Goal: Task Accomplishment & Management: Use online tool/utility

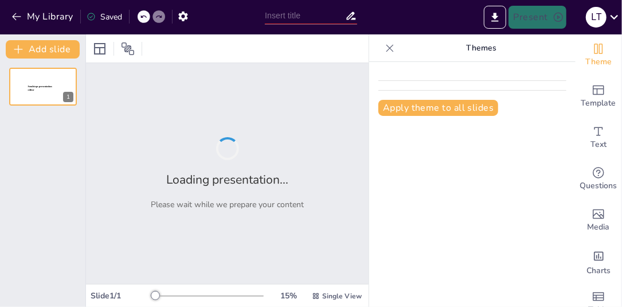
type input "Mamá Neurodivergente: Navegando el Barco de la Crianza con Estilo"
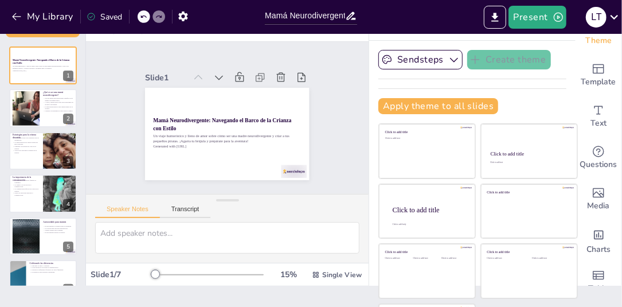
scroll to position [23, 0]
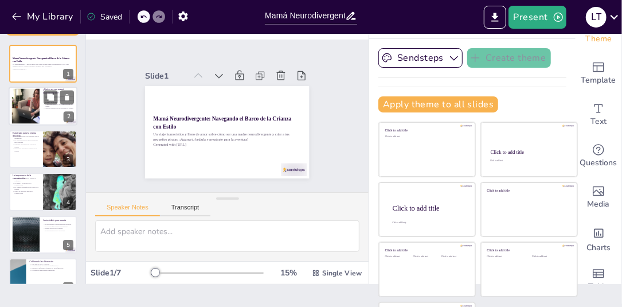
click at [24, 110] on div at bounding box center [25, 106] width 46 height 35
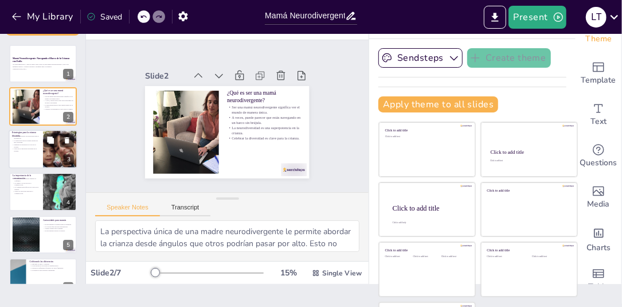
click at [24, 139] on p "La improvisación en cuentos puede ser muy divertida." at bounding box center [26, 141] width 28 height 4
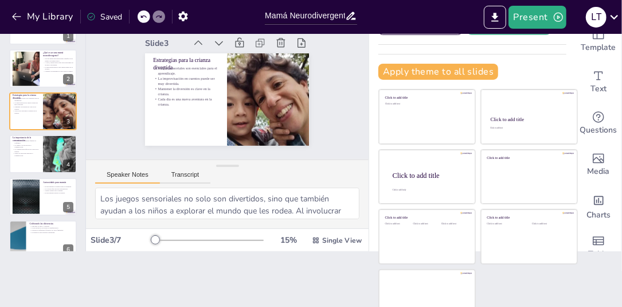
scroll to position [56, 0]
click at [19, 137] on p "La importancia de la comunicación" at bounding box center [26, 139] width 28 height 6
type textarea "La confianza se construye a través de la comunicación abierta. Cuando los niños…"
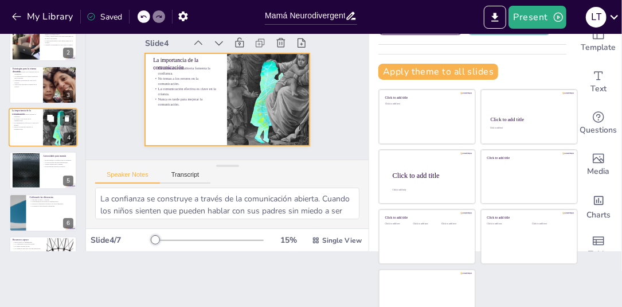
scroll to position [0, 0]
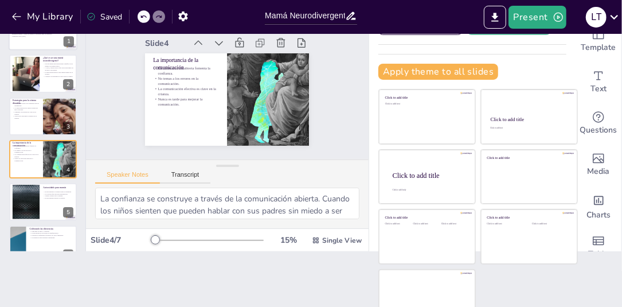
click at [37, 38] on div at bounding box center [43, 30] width 69 height 39
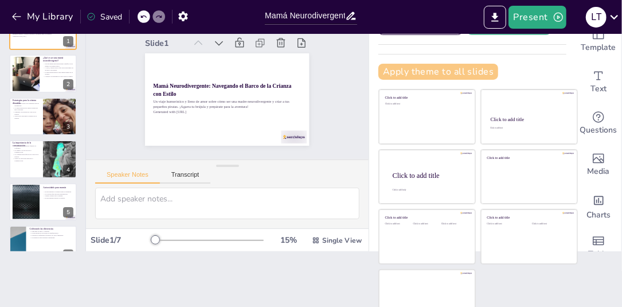
click at [408, 68] on button "Apply theme to all slides" at bounding box center [438, 72] width 120 height 16
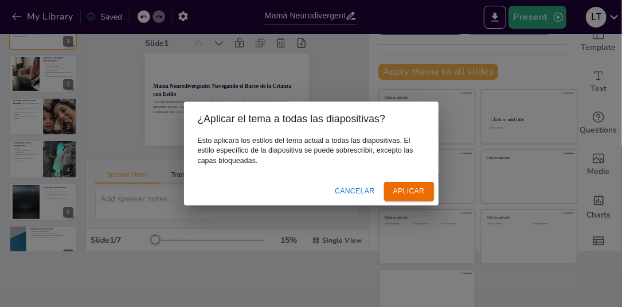
click at [395, 180] on div "Cancelar Aplicar" at bounding box center [311, 191] width 255 height 28
click at [394, 188] on button "Aplicar" at bounding box center [409, 191] width 50 height 19
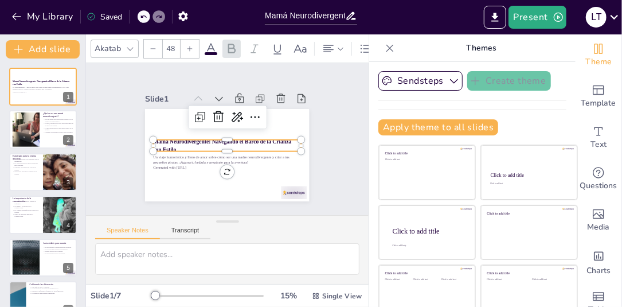
click at [212, 142] on p "Mamá Neurodivergente: Navegando el Barco de la Crianza con Estilo" at bounding box center [228, 145] width 148 height 15
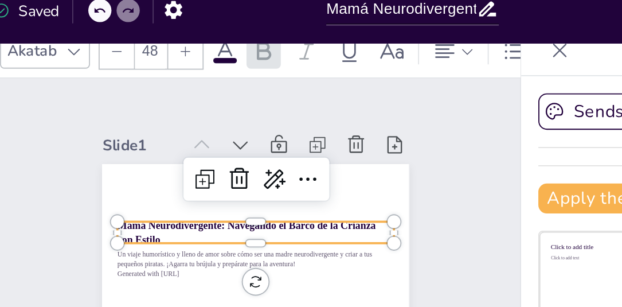
scroll to position [31, 0]
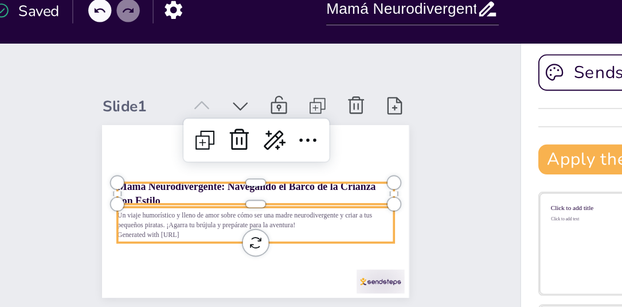
type input "32"
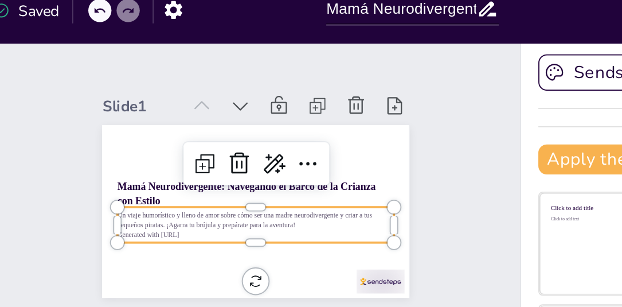
click at [191, 122] on p "Un viaje humorístico y lleno de amor sobre cómo ser una madre neurodivergente y…" at bounding box center [221, 127] width 144 height 55
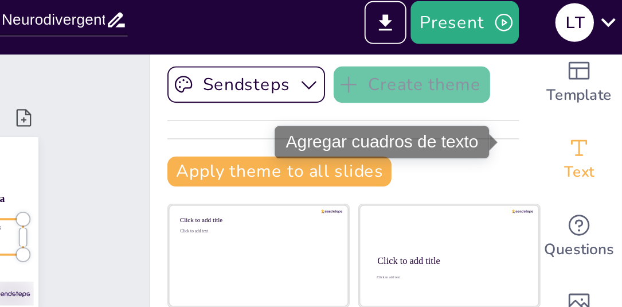
scroll to position [69, 0]
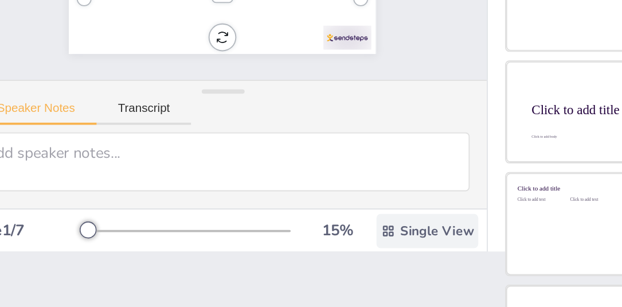
click at [313, 227] on icon at bounding box center [316, 226] width 6 height 6
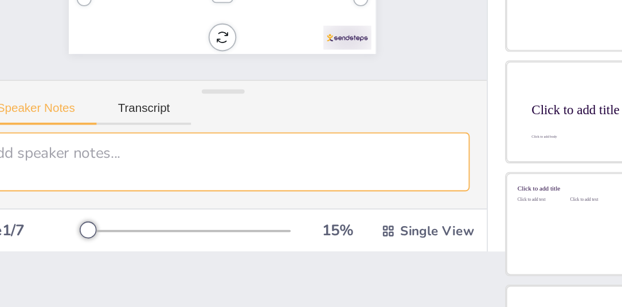
click at [237, 196] on textarea at bounding box center [227, 190] width 264 height 32
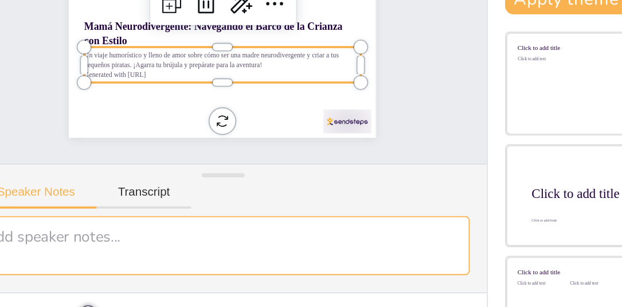
scroll to position [0, 0]
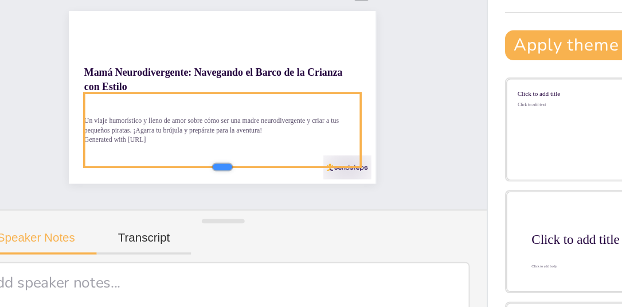
drag, startPoint x: 216, startPoint y: 168, endPoint x: 212, endPoint y: 189, distance: 21.1
click at [212, 189] on div at bounding box center [189, 183] width 116 height 106
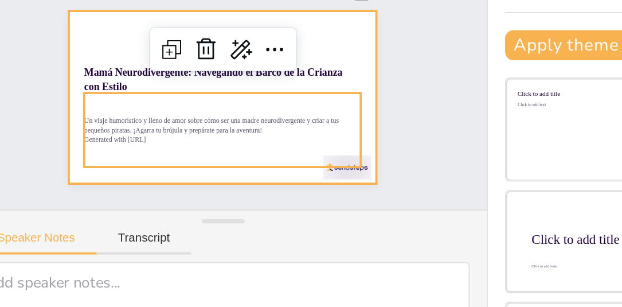
click at [279, 126] on div at bounding box center [227, 155] width 164 height 92
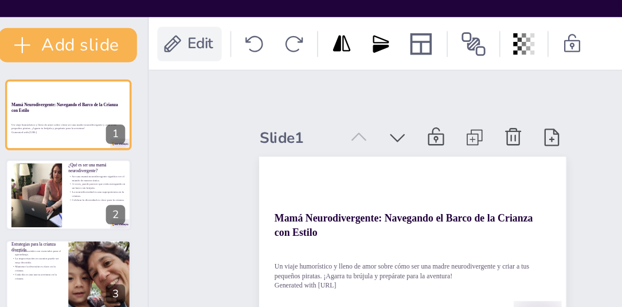
click at [114, 53] on span "Edit" at bounding box center [113, 48] width 18 height 11
click at [115, 46] on span "Edit" at bounding box center [113, 48] width 18 height 11
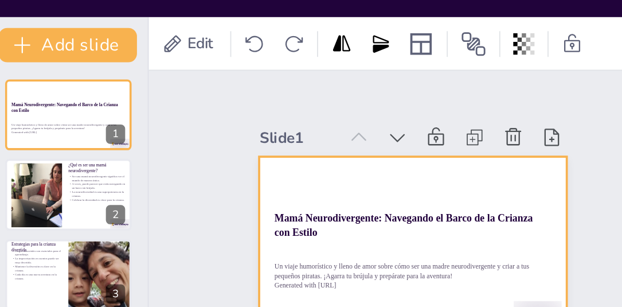
click at [145, 109] on div at bounding box center [227, 155] width 164 height 92
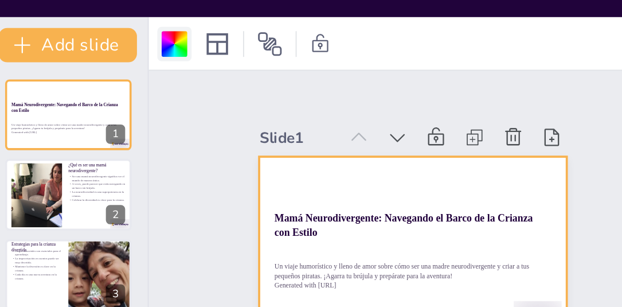
click at [105, 50] on div at bounding box center [100, 49] width 14 height 14
click at [97, 51] on div at bounding box center [100, 49] width 14 height 14
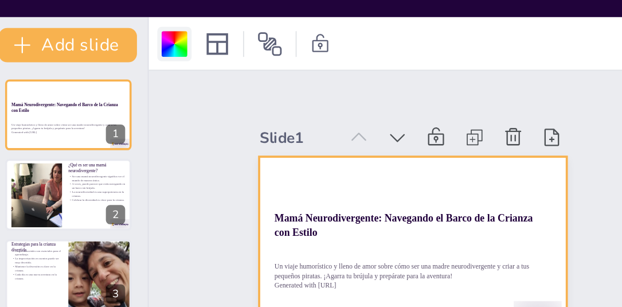
click at [97, 51] on div at bounding box center [100, 49] width 14 height 14
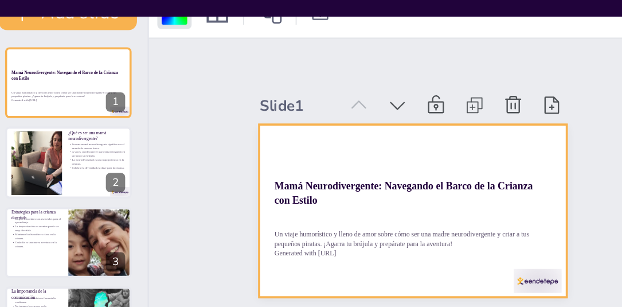
scroll to position [64, 0]
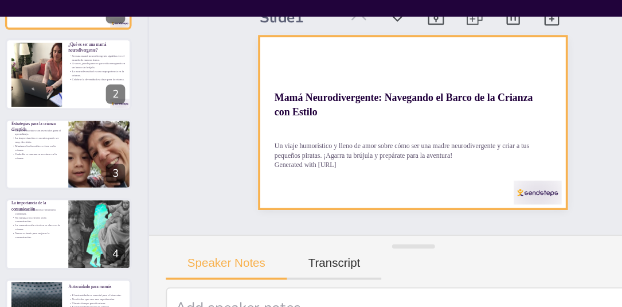
click at [139, 122] on div at bounding box center [225, 90] width 173 height 109
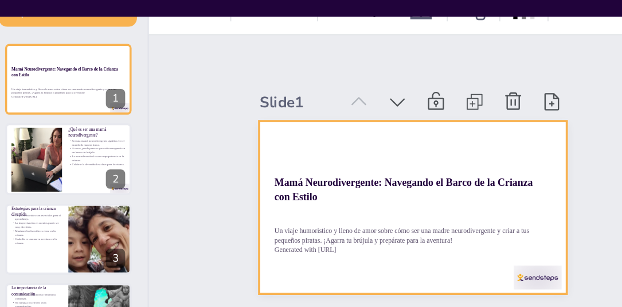
scroll to position [0, 0]
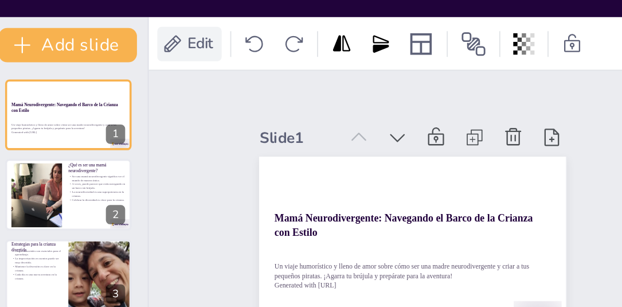
click at [104, 54] on div "Edit" at bounding box center [108, 49] width 34 height 18
click at [100, 50] on icon at bounding box center [98, 48] width 11 height 11
click at [115, 46] on span "Edit" at bounding box center [113, 48] width 18 height 11
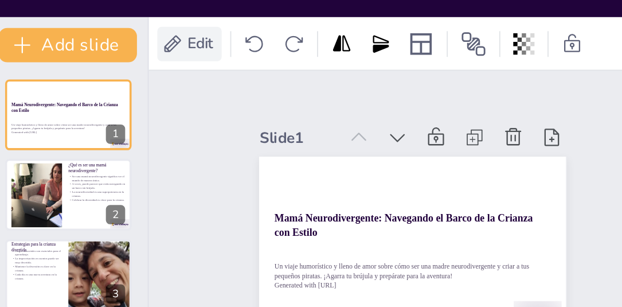
click at [116, 45] on span "Edit" at bounding box center [113, 48] width 18 height 11
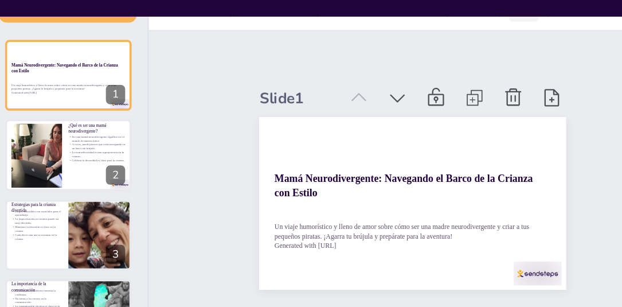
scroll to position [23, 0]
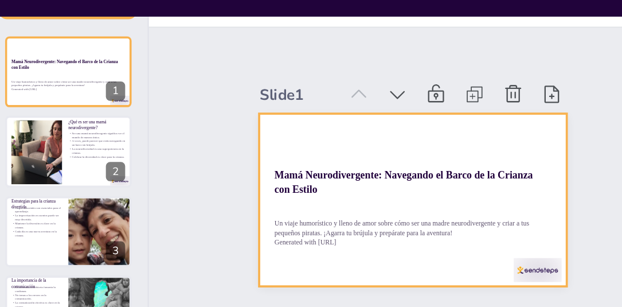
click at [276, 102] on div at bounding box center [227, 132] width 164 height 92
click at [276, 102] on div at bounding box center [225, 131] width 173 height 109
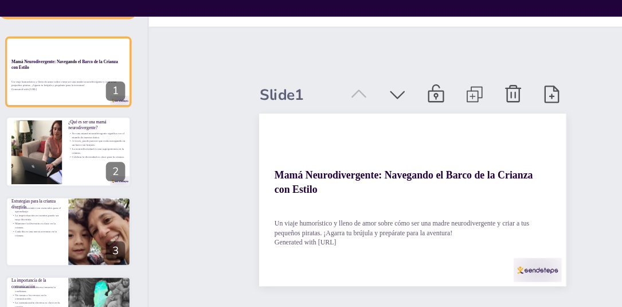
click at [276, 102] on div at bounding box center [227, 132] width 164 height 92
click at [285, 92] on div at bounding box center [227, 132] width 164 height 92
click at [286, 83] on div at bounding box center [223, 131] width 179 height 124
click at [286, 86] on div at bounding box center [227, 132] width 164 height 92
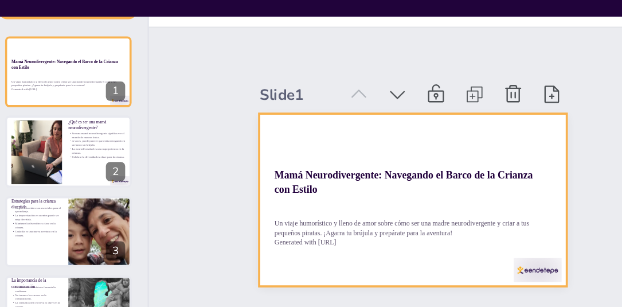
click at [287, 104] on div at bounding box center [223, 131] width 179 height 124
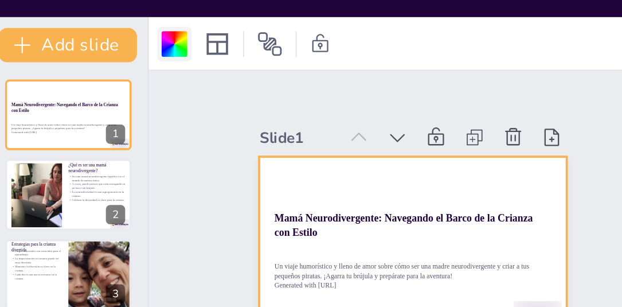
click at [100, 49] on div at bounding box center [100, 49] width 14 height 14
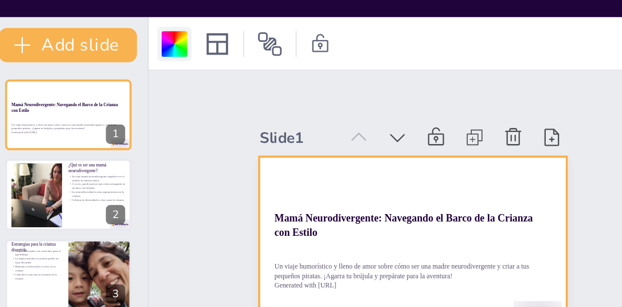
click at [100, 49] on div at bounding box center [100, 49] width 14 height 14
click at [101, 46] on div at bounding box center [100, 49] width 14 height 14
click at [100, 47] on div at bounding box center [100, 49] width 14 height 14
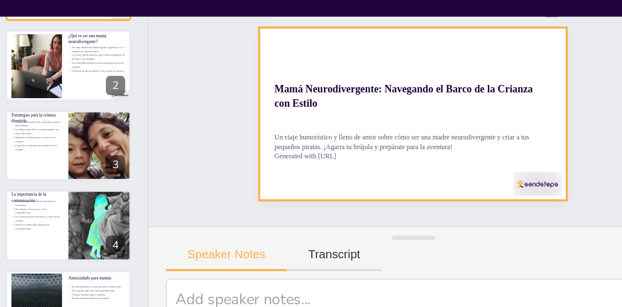
scroll to position [69, 0]
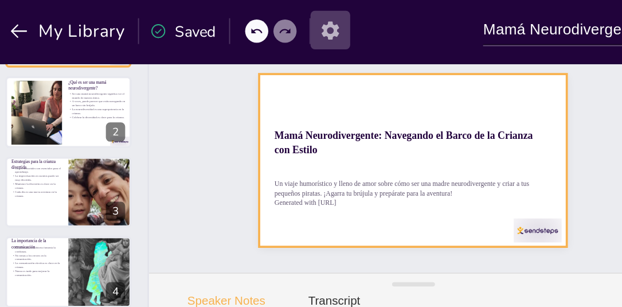
click at [177, 18] on icon "button" at bounding box center [183, 16] width 12 height 12
click at [184, 17] on icon "button" at bounding box center [183, 16] width 12 height 12
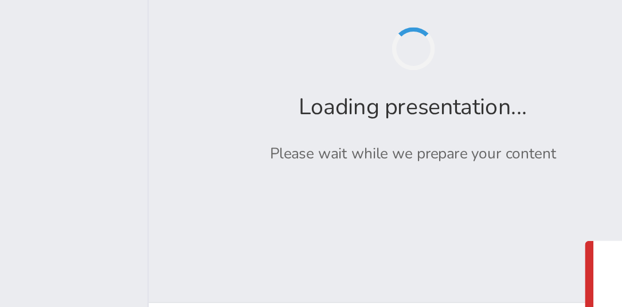
type input "Mamá Neurodivergente: Navegando el Barco de la Crianza con Estilo"
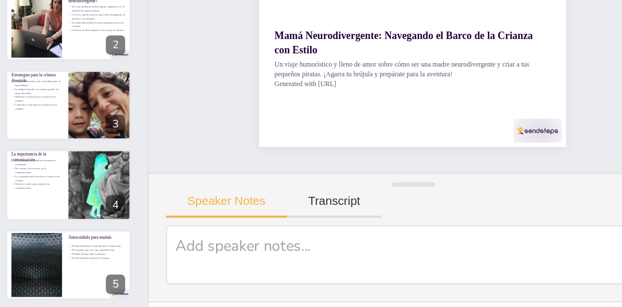
click at [197, 227] on button "Transcript" at bounding box center [185, 233] width 51 height 13
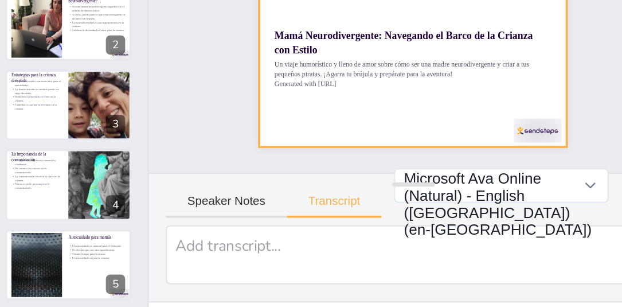
click at [182, 195] on div at bounding box center [222, 154] width 185 height 139
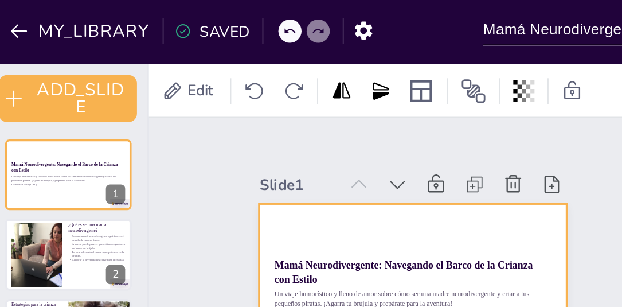
click at [153, 122] on div at bounding box center [227, 155] width 164 height 92
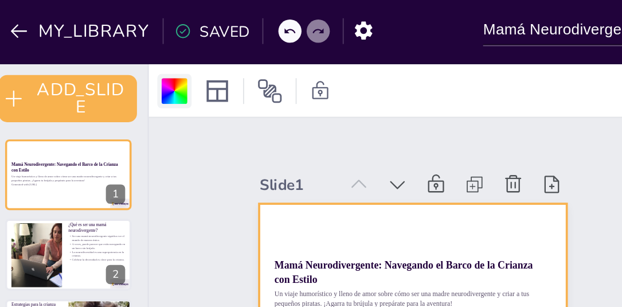
click at [103, 50] on div at bounding box center [100, 49] width 14 height 14
drag, startPoint x: 314, startPoint y: 99, endPoint x: 271, endPoint y: 107, distance: 43.7
click at [271, 107] on div "Slide 1 Mamá Neurodivergente: Navegando el Barco de la Crianza con [PERSON_NAME…" at bounding box center [227, 139] width 283 height 152
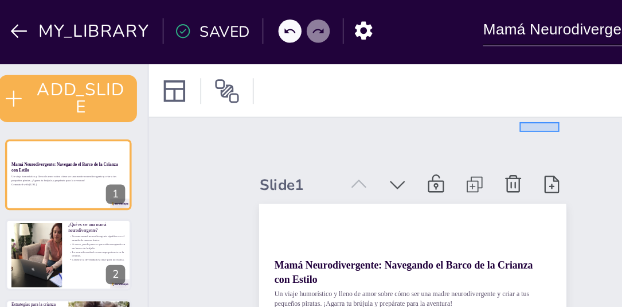
drag, startPoint x: 306, startPoint y: 65, endPoint x: 251, endPoint y: 76, distance: 55.4
click at [251, 76] on div "Slide 1 Mamá Neurodivergente: Navegando el Barco de la Crianza con [PERSON_NAME…" at bounding box center [227, 139] width 283 height 152
click at [93, 48] on icon at bounding box center [100, 49] width 14 height 14
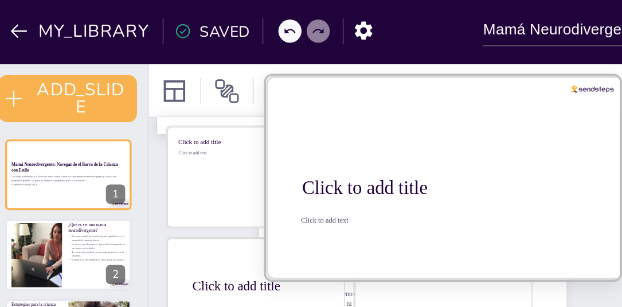
click at [277, 100] on div "Click to add title" at bounding box center [244, 100] width 152 height 11
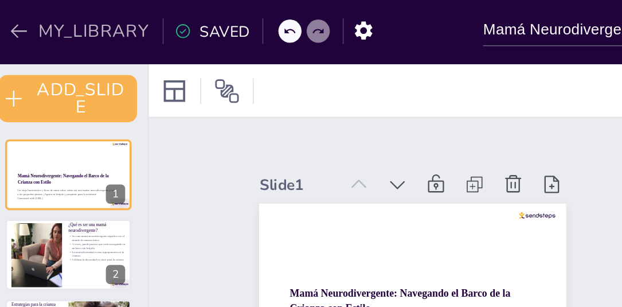
click at [40, 21] on button "MY_LIBRARY" at bounding box center [50, 16] width 83 height 18
